Goal: Task Accomplishment & Management: Manage account settings

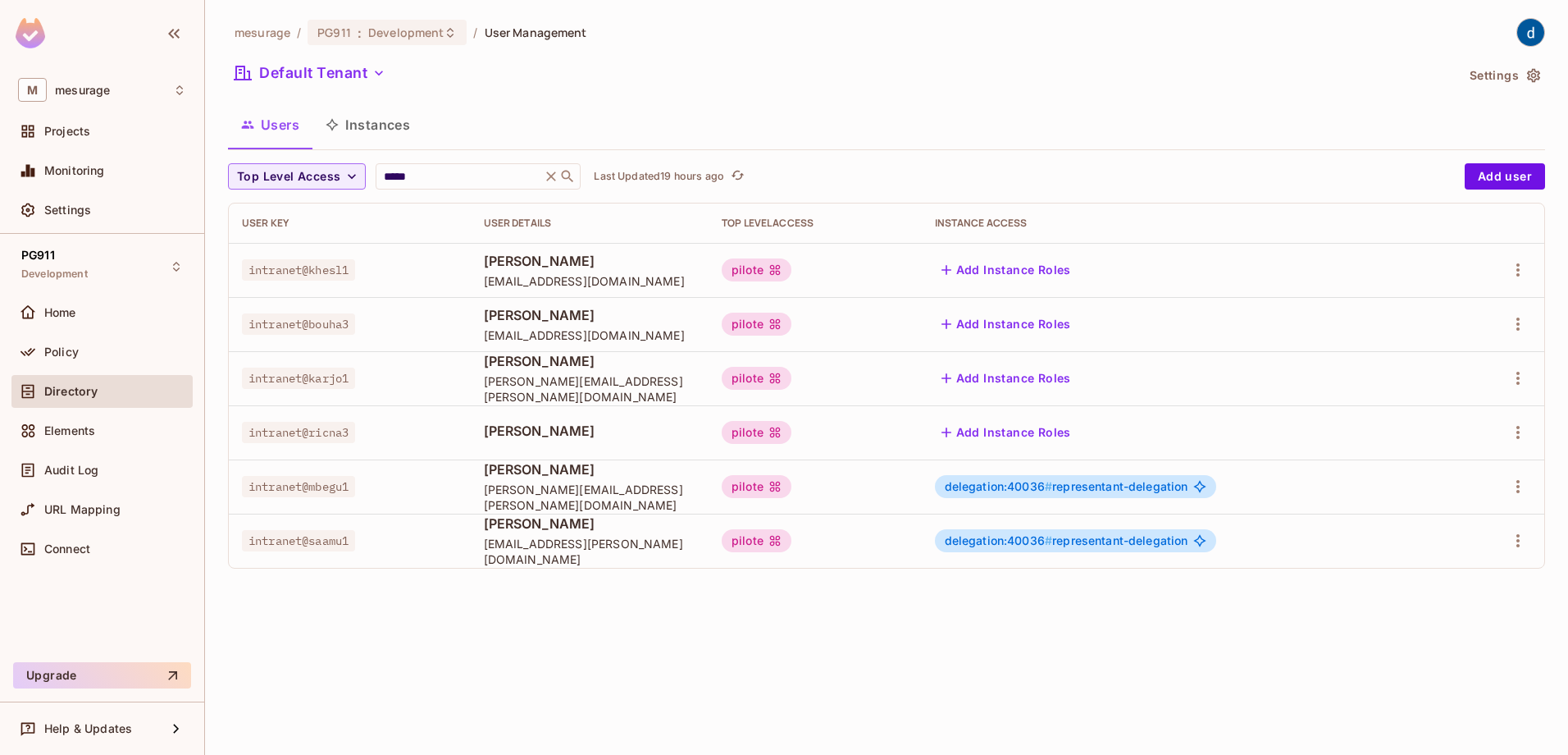
click at [717, 633] on div "mesurage / PG911 : Development / User Management Default Tenant Settings Users …" at bounding box center [887, 377] width 1364 height 755
click at [1252, 486] on icon "button" at bounding box center [1518, 487] width 20 height 20
click at [1252, 595] on div "Delete User" at bounding box center [1452, 596] width 65 height 16
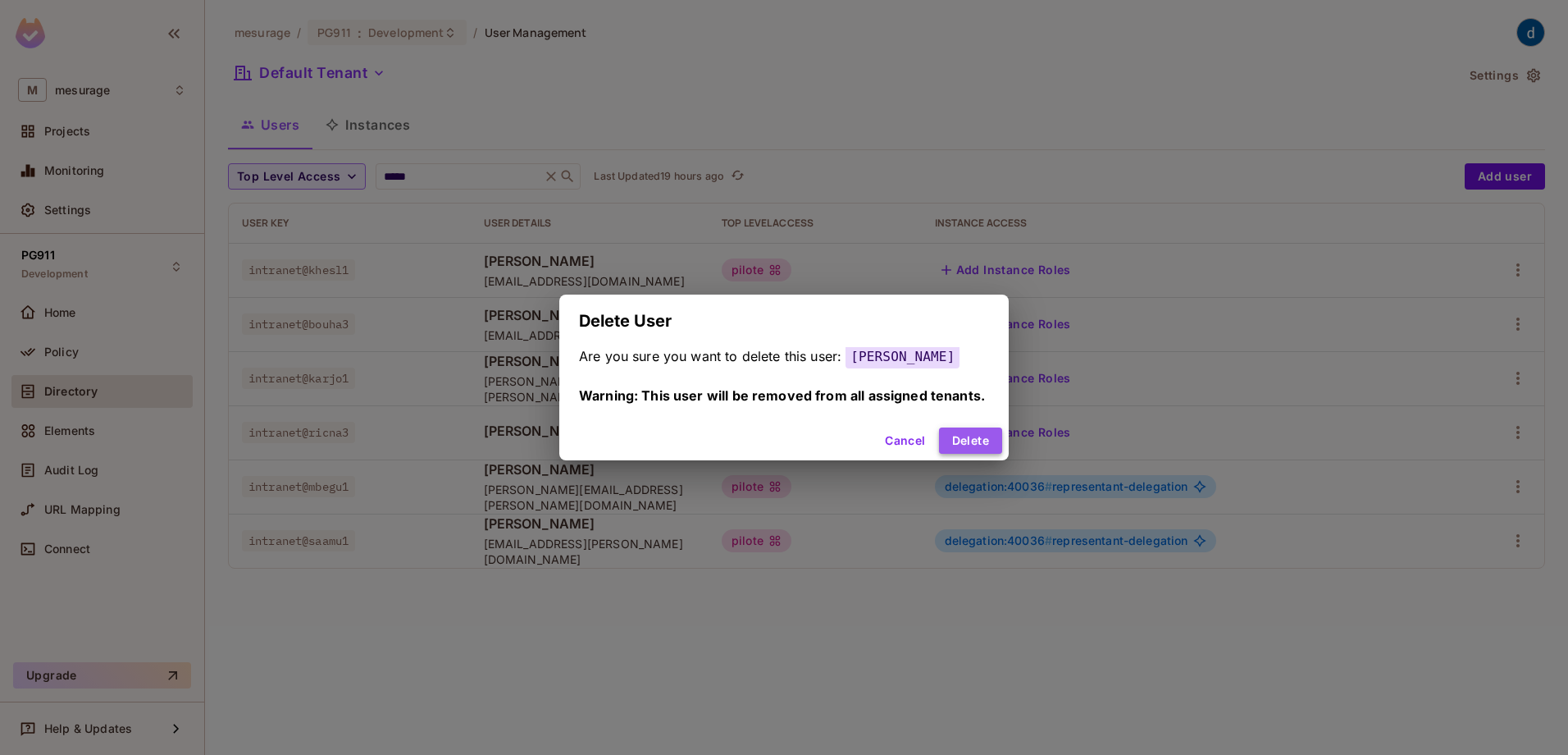
click at [994, 432] on button "Delete" at bounding box center [970, 440] width 63 height 26
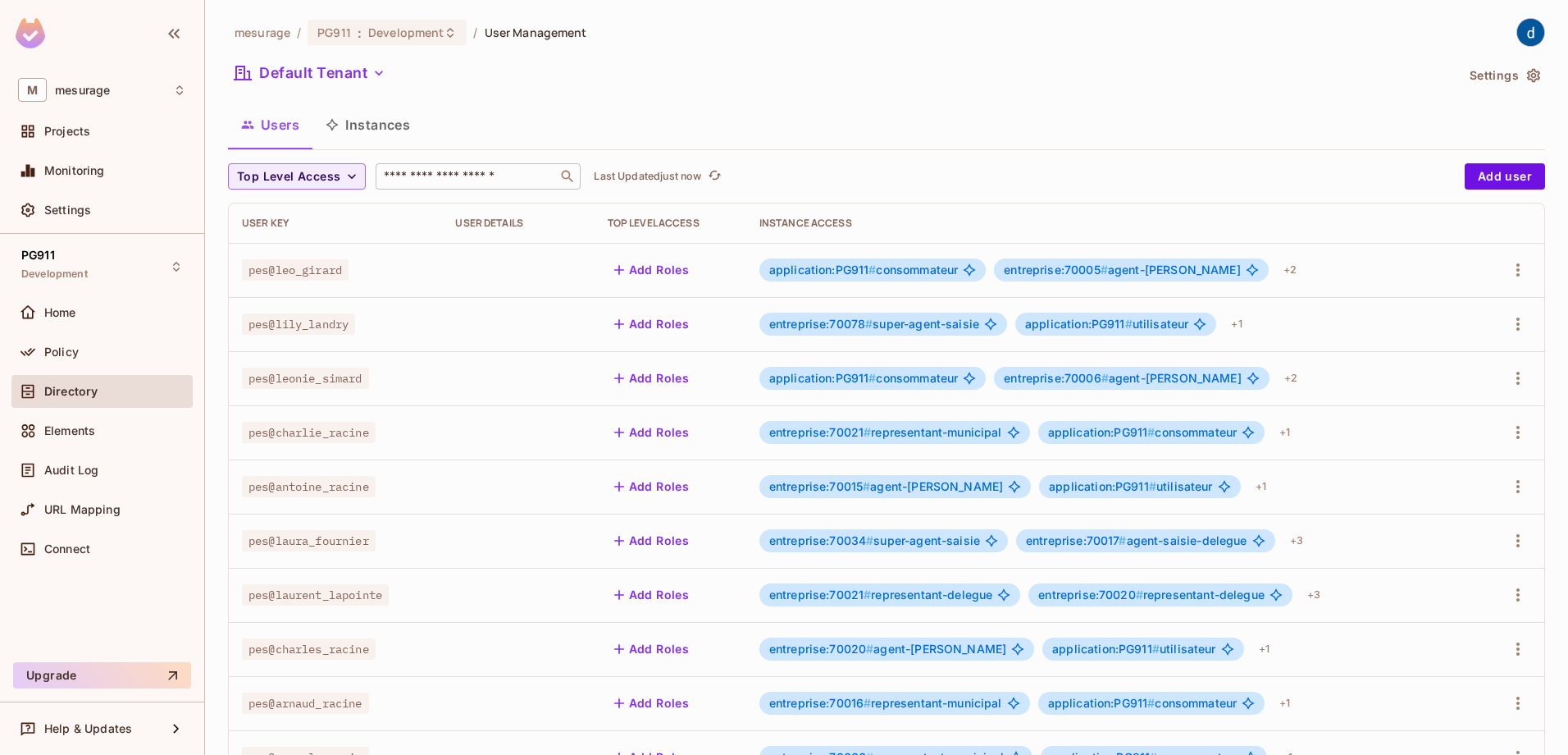
click at [430, 173] on input "text" at bounding box center [467, 176] width 172 height 16
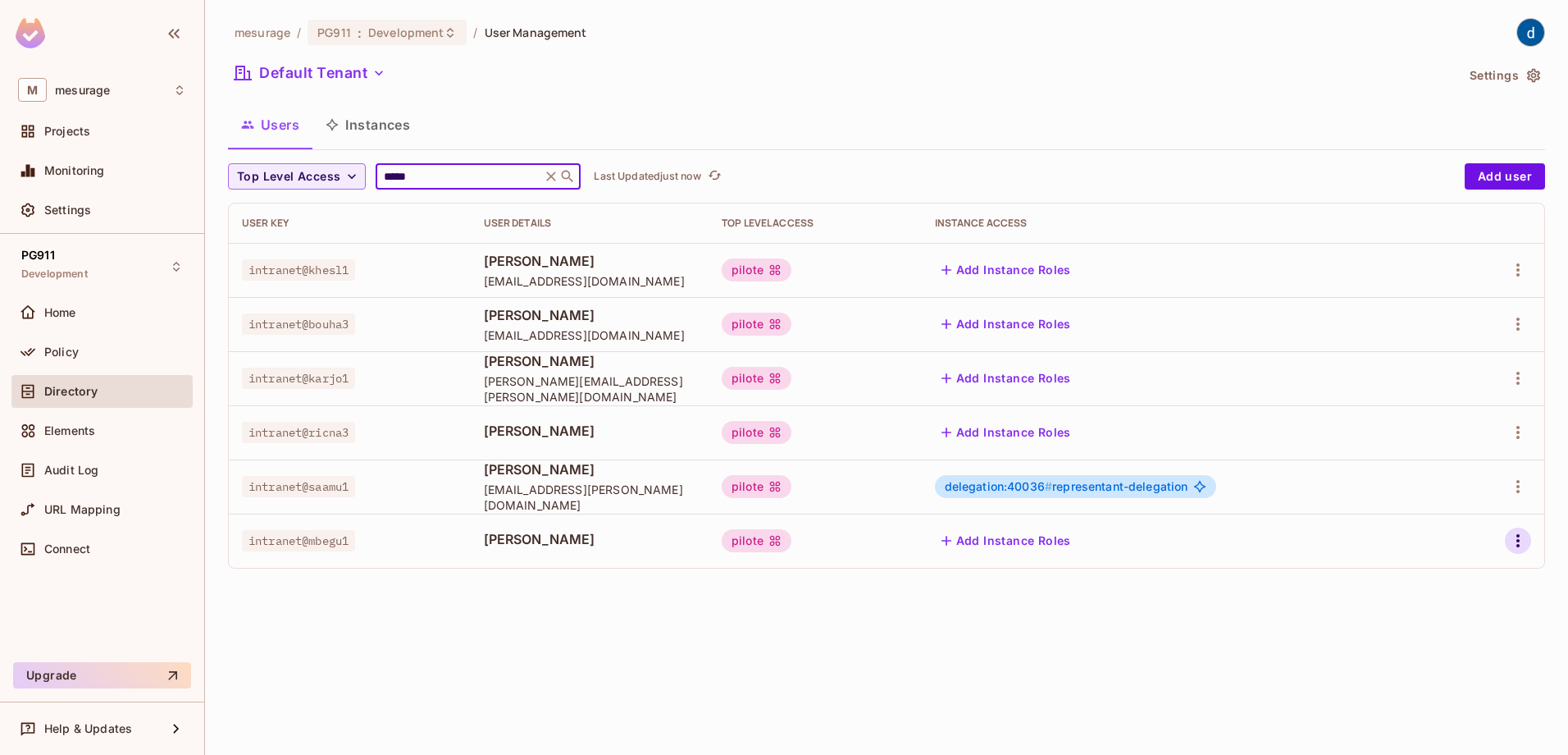
type input "*****"
click at [1520, 540] on icon "button" at bounding box center [1518, 540] width 20 height 20
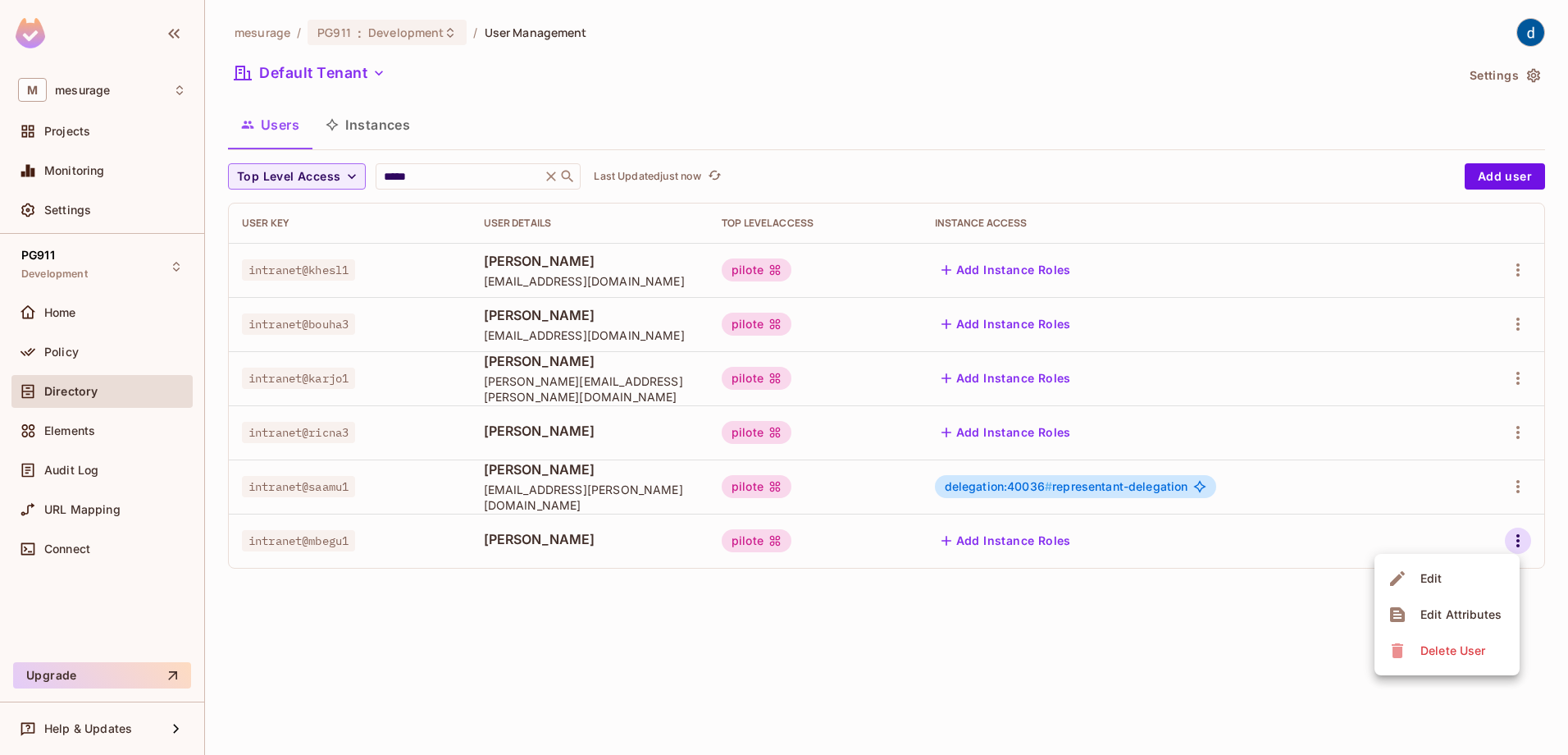
click at [1431, 651] on div "Delete User" at bounding box center [1452, 651] width 65 height 16
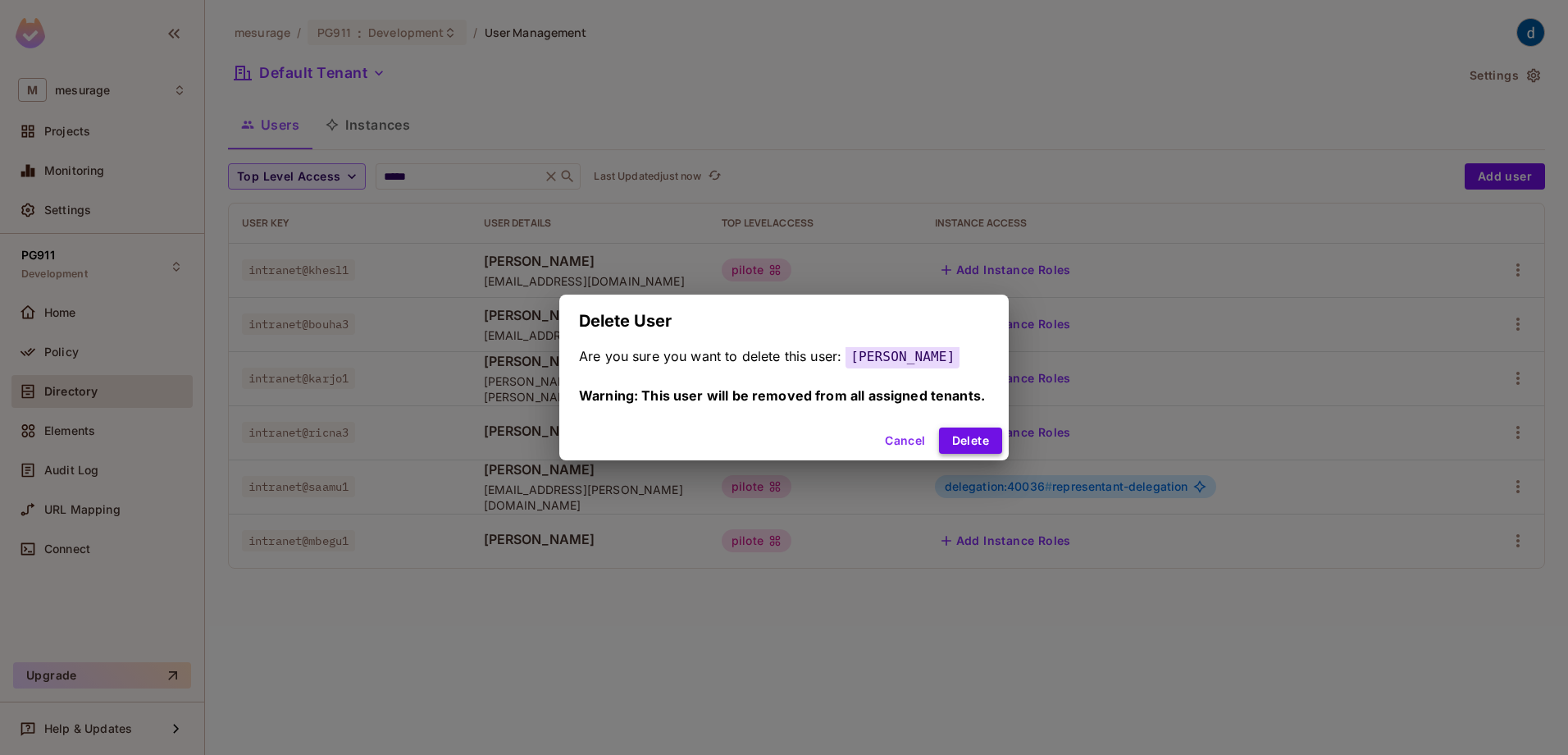
click at [980, 432] on button "Delete" at bounding box center [970, 440] width 63 height 26
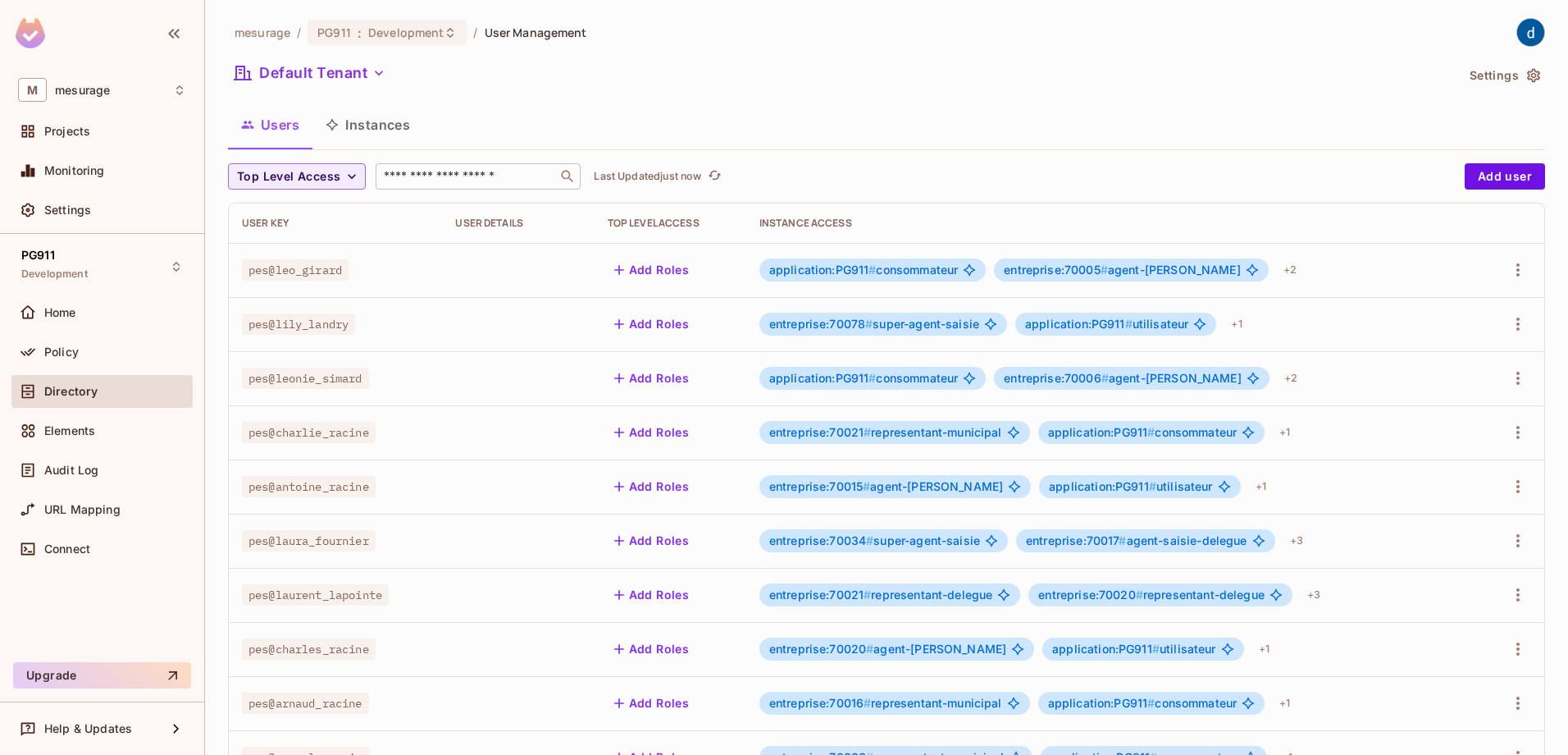
click at [467, 174] on input "text" at bounding box center [467, 176] width 172 height 16
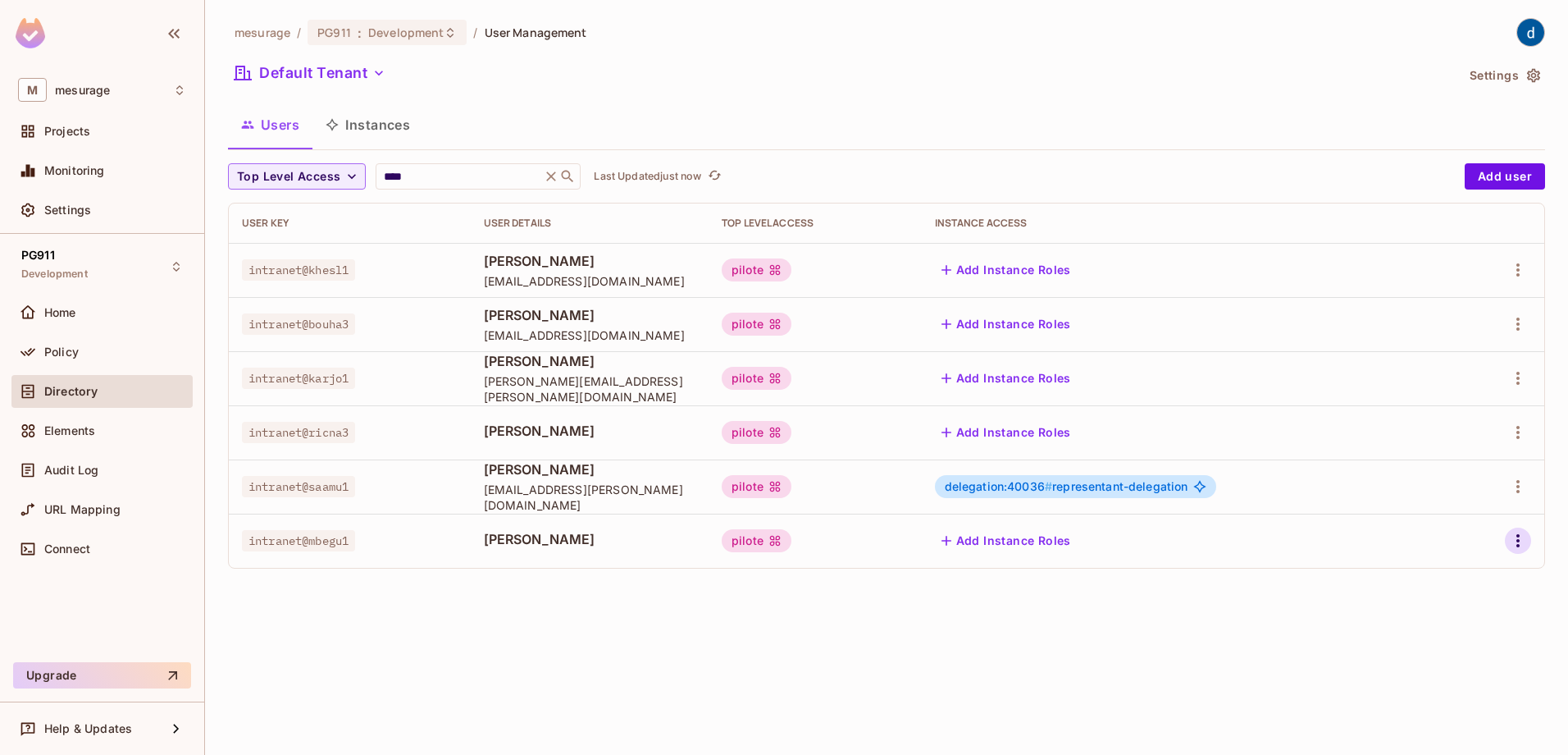
click at [1520, 544] on icon "button" at bounding box center [1518, 540] width 20 height 20
click at [1440, 646] on div "Delete User" at bounding box center [1452, 651] width 65 height 16
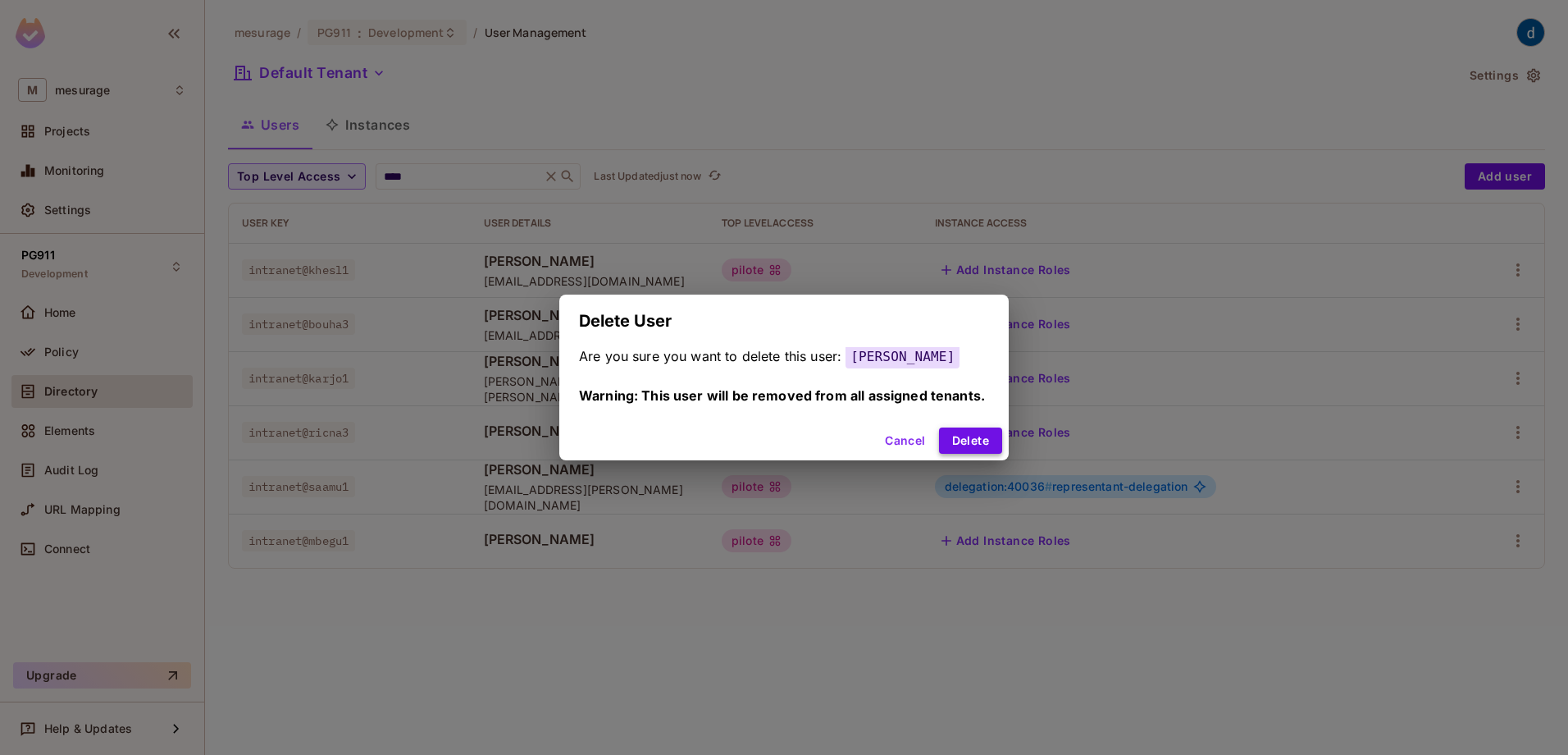
click at [975, 437] on button "Delete" at bounding box center [970, 440] width 63 height 26
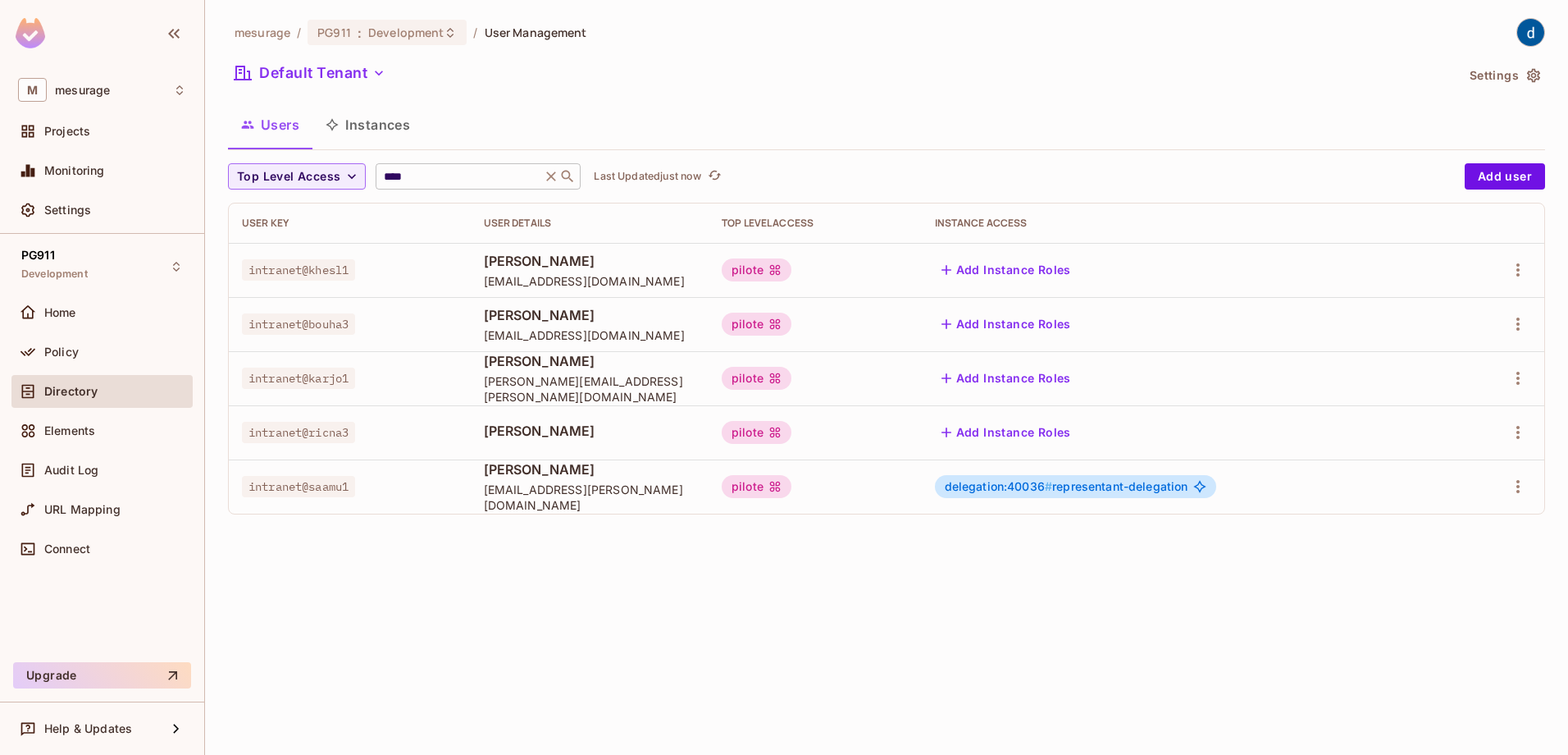
click at [427, 178] on input "****" at bounding box center [458, 176] width 156 height 16
click at [1515, 545] on icon "button" at bounding box center [1518, 540] width 20 height 20
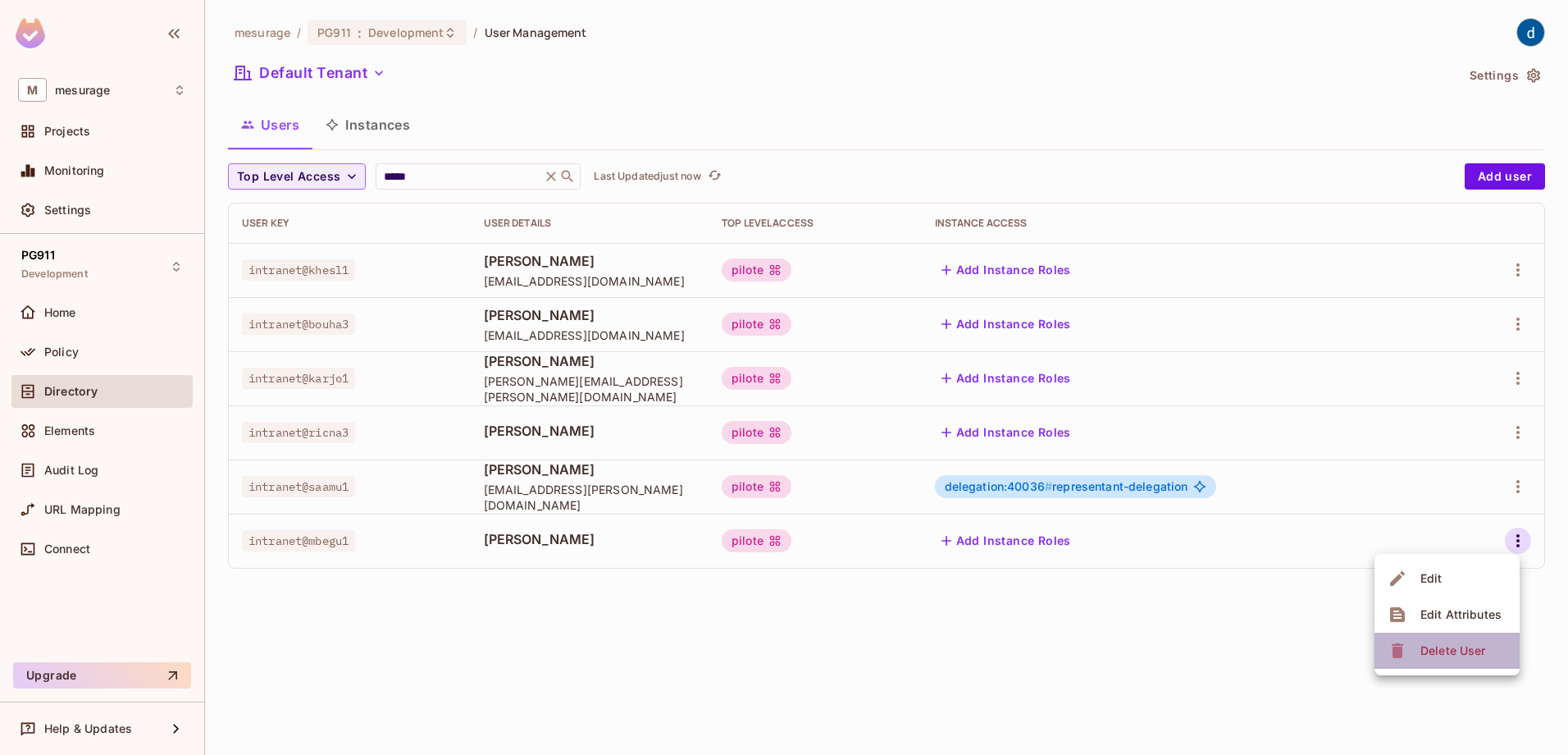
click at [1438, 645] on div "Delete User" at bounding box center [1452, 651] width 65 height 16
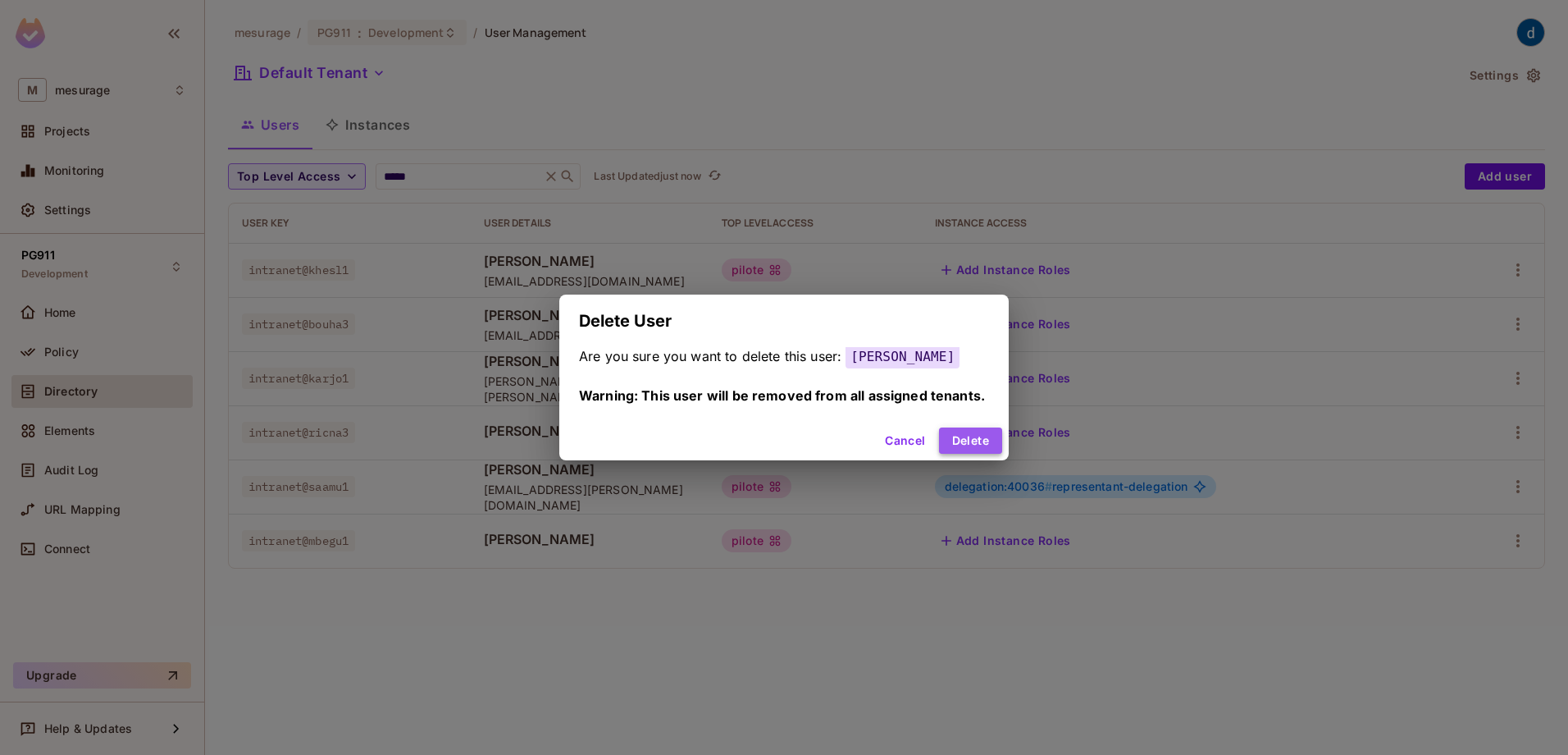
click at [1002, 441] on button "Delete" at bounding box center [970, 440] width 63 height 26
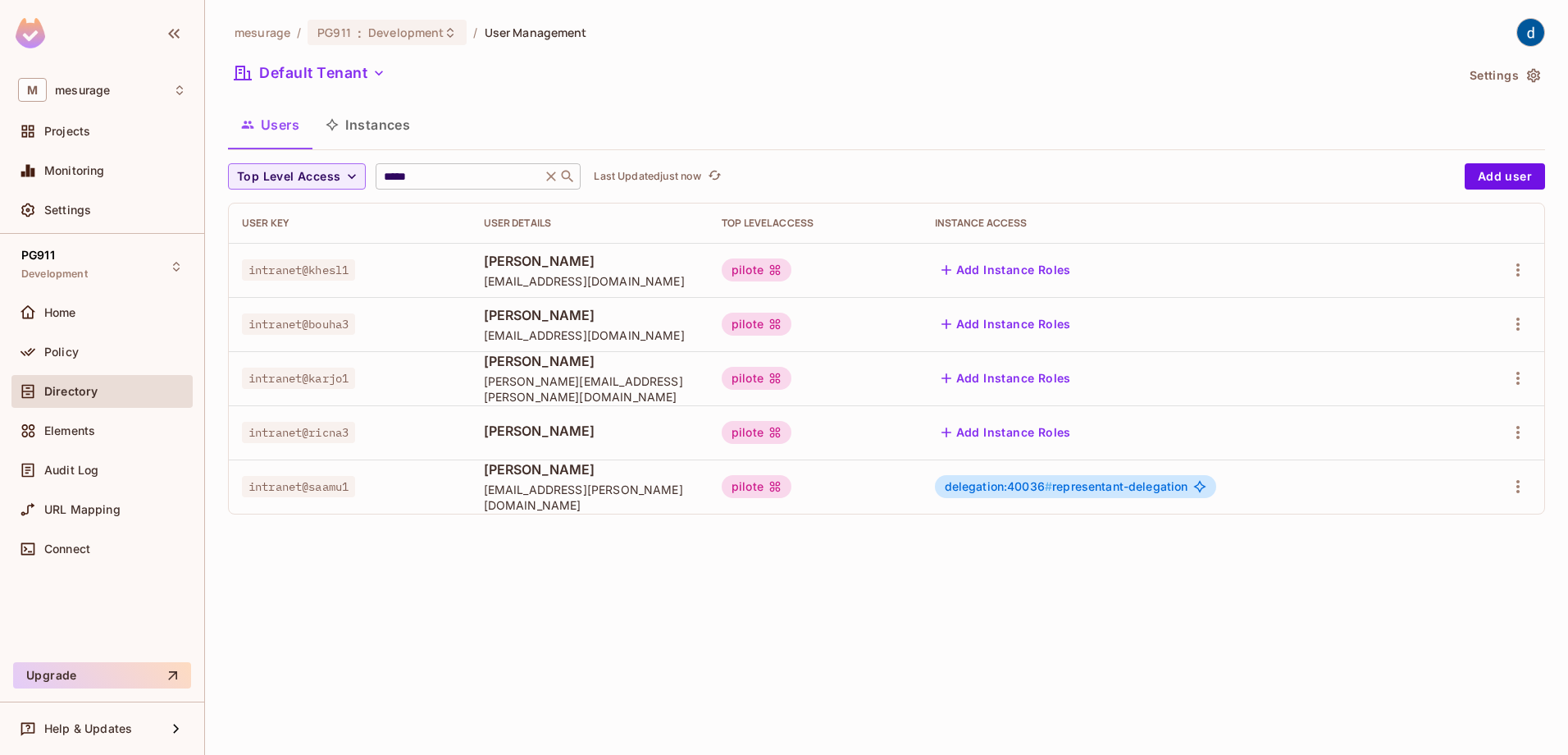
click at [461, 184] on input "*****" at bounding box center [458, 176] width 156 height 16
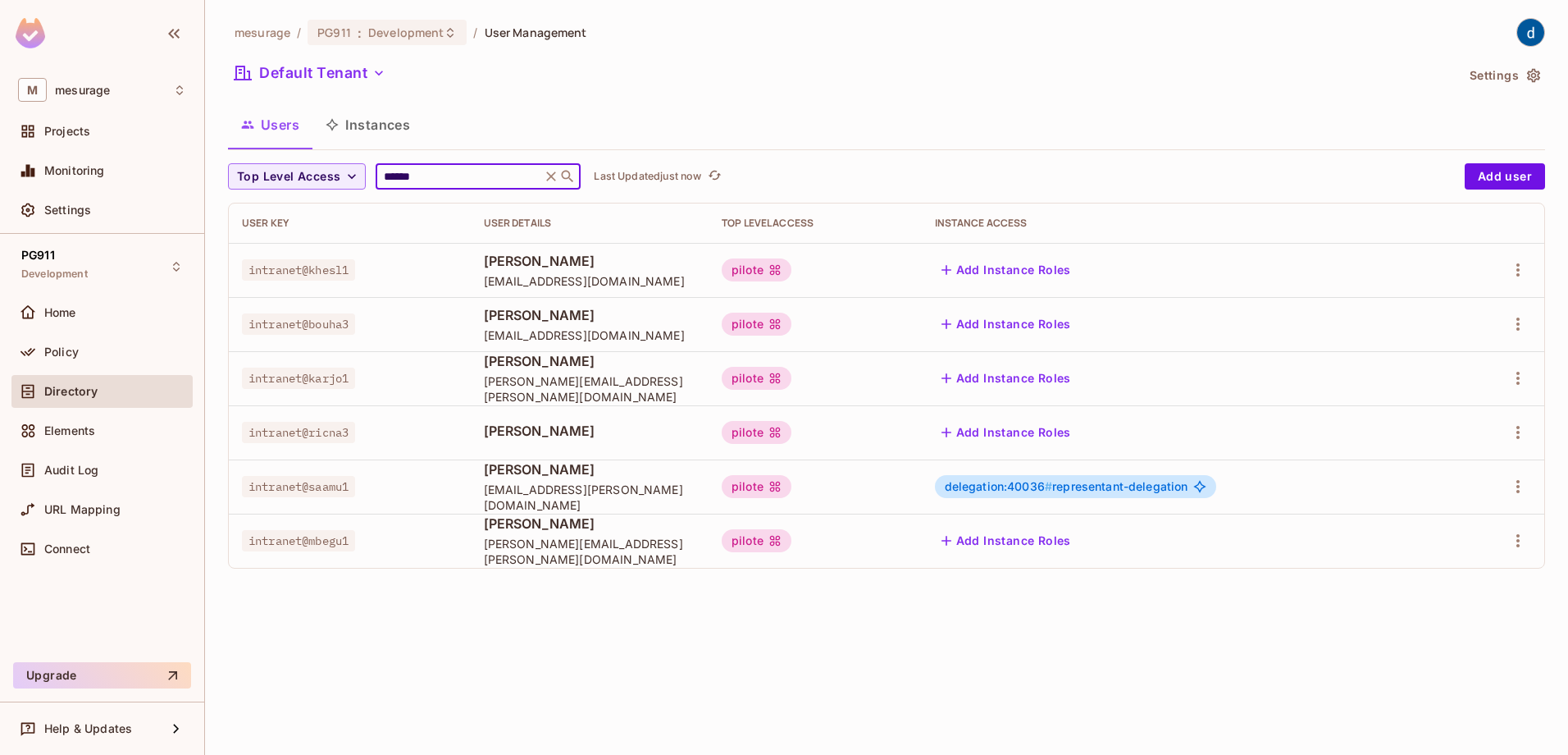
type input "******"
click at [1301, 622] on div "mesurage / PG911 : Development / User Management Default Tenant Settings Users …" at bounding box center [887, 377] width 1364 height 755
click at [1521, 547] on icon "button" at bounding box center [1518, 540] width 20 height 20
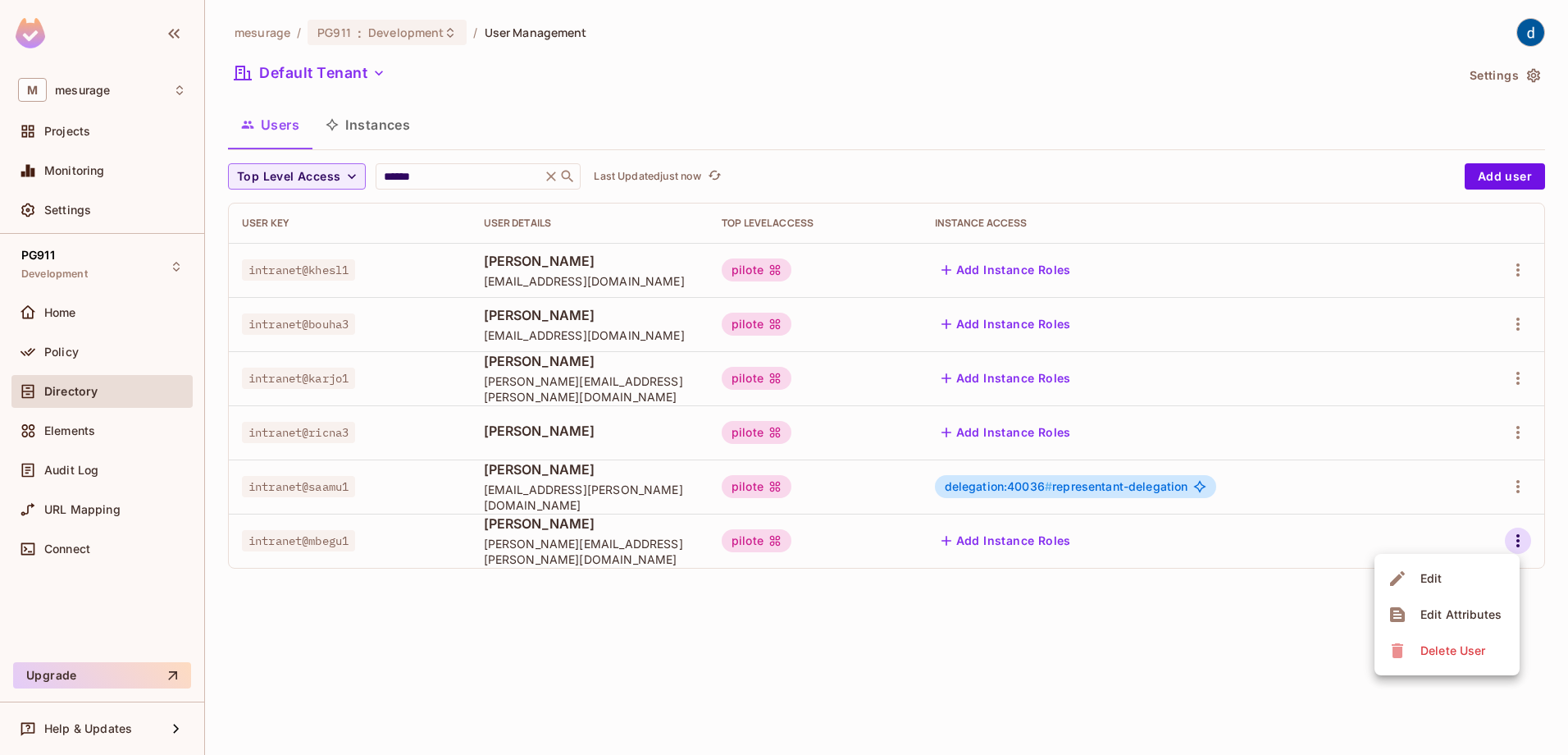
click at [1436, 645] on div "Delete User" at bounding box center [1452, 651] width 65 height 16
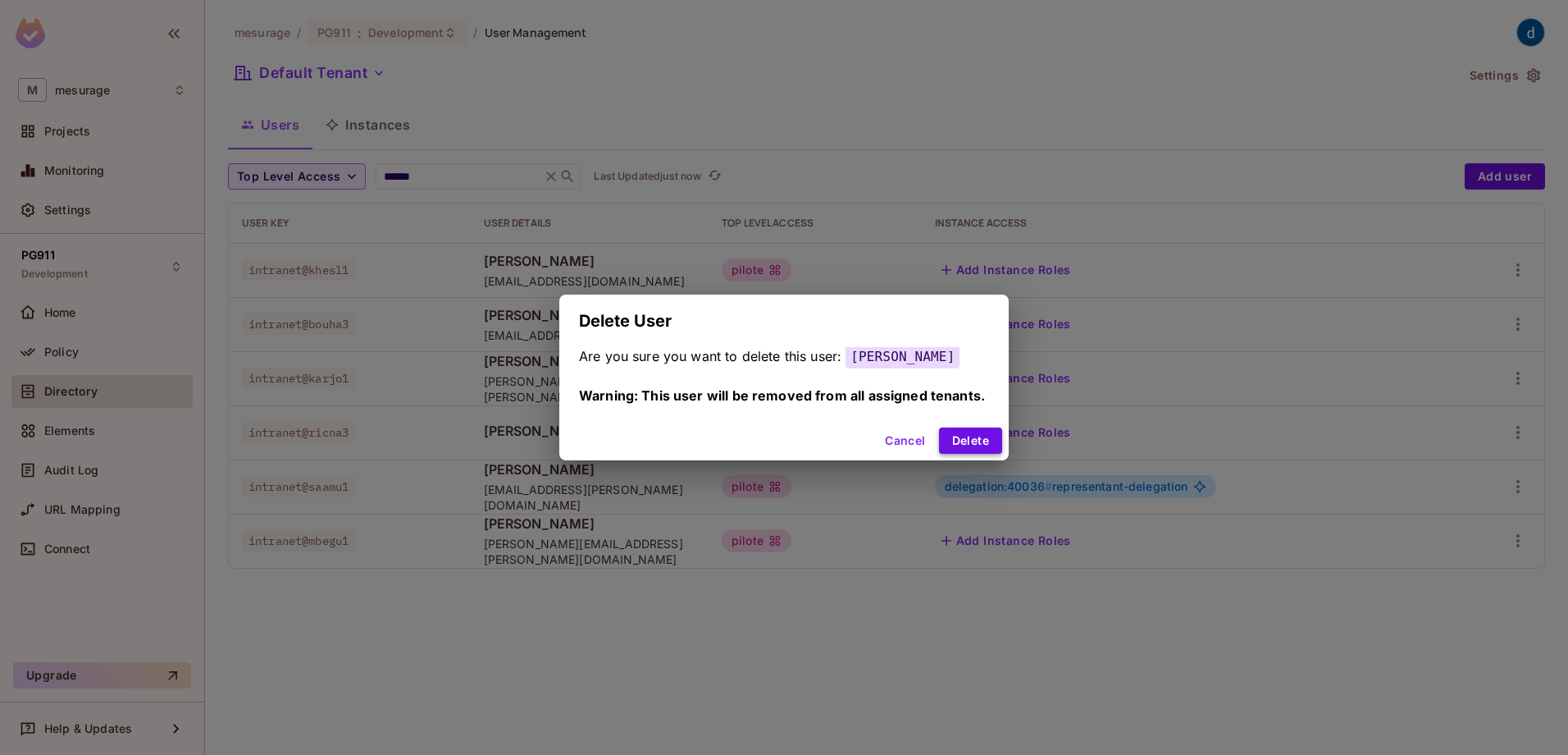
click at [991, 437] on button "Delete" at bounding box center [970, 440] width 63 height 26
